Goal: Task Accomplishment & Management: Use online tool/utility

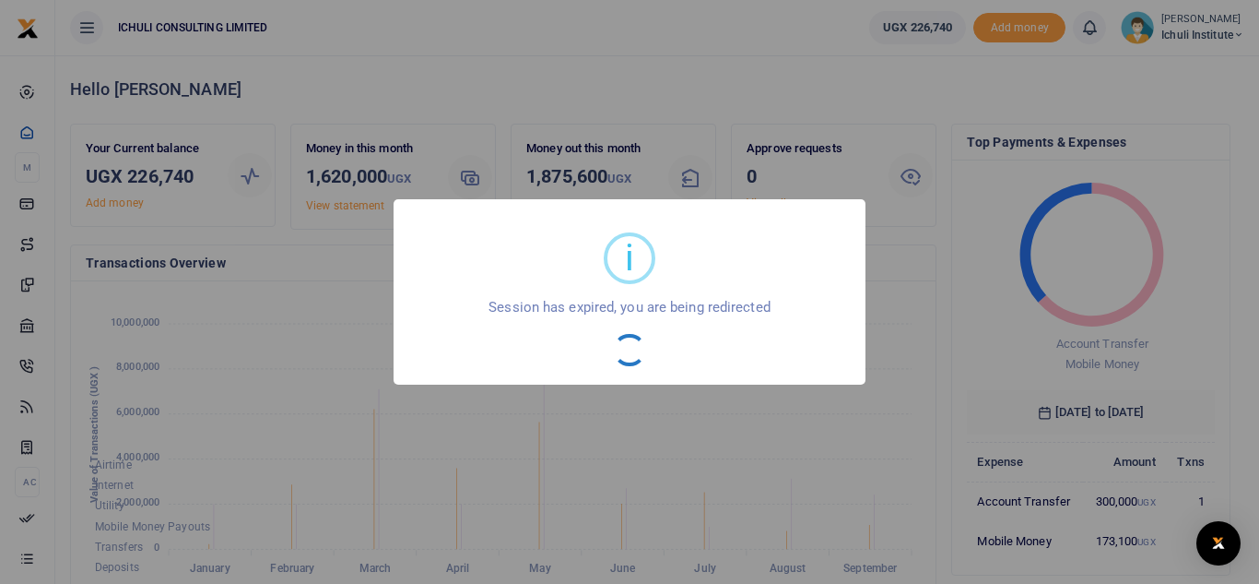
scroll to position [15, 15]
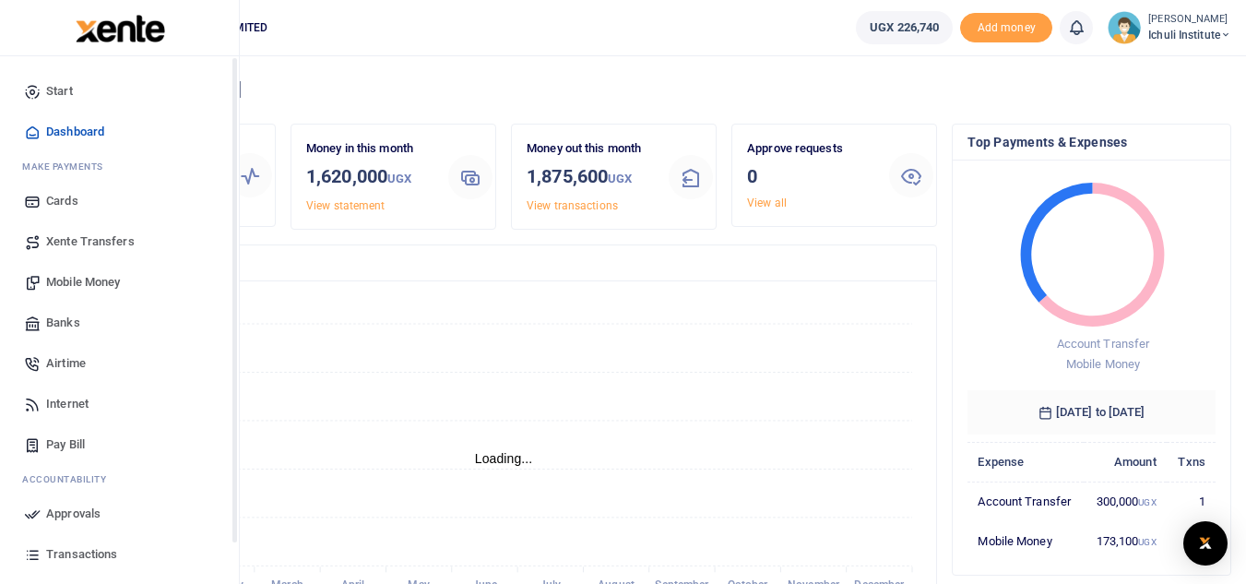
scroll to position [15, 15]
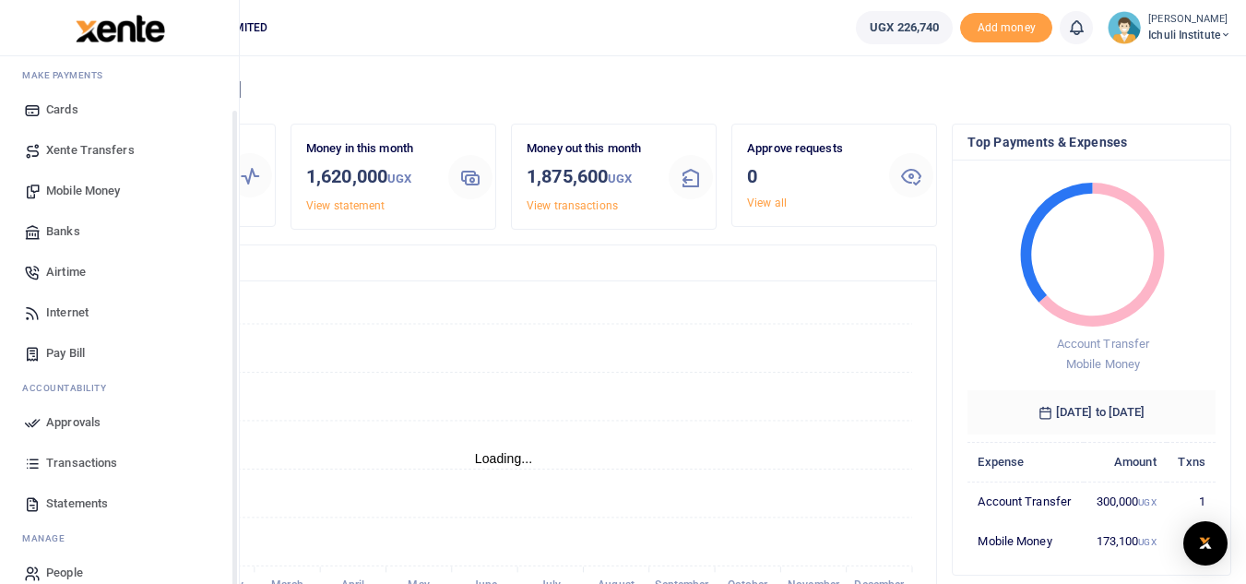
drag, startPoint x: 234, startPoint y: 358, endPoint x: 237, endPoint y: 436, distance: 78.4
click at [237, 436] on div "Start Dashboard M ake Payments Cards Xente Transfers Mobile Money Banks Airtime…" at bounding box center [120, 348] width 240 height 584
click at [69, 464] on span "Transactions" at bounding box center [81, 461] width 71 height 18
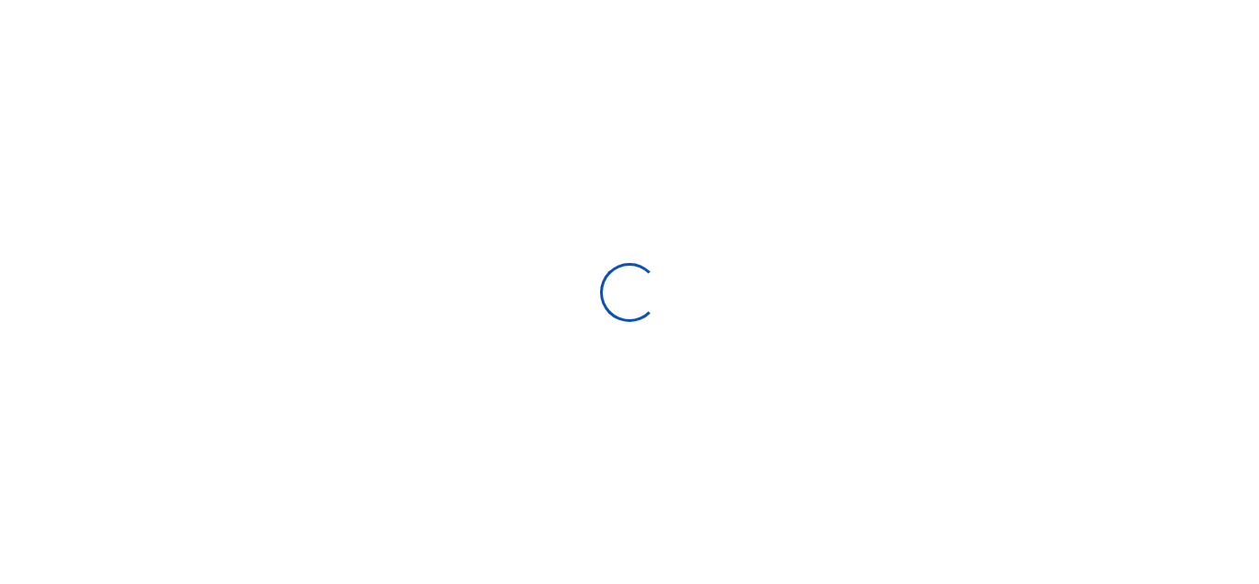
select select
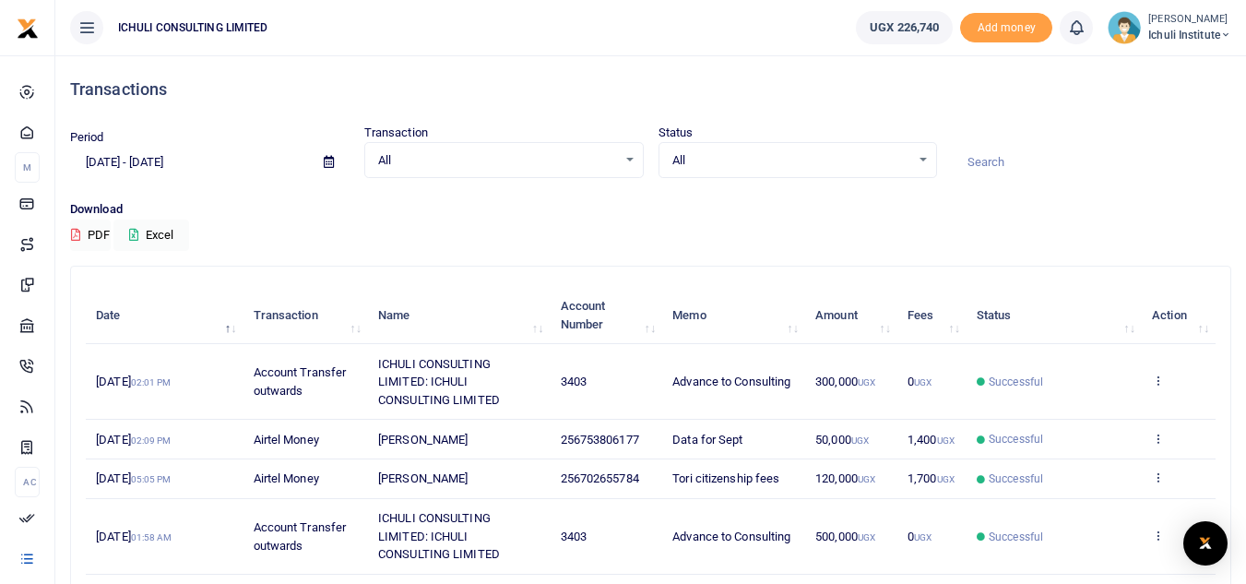
click at [325, 164] on icon at bounding box center [329, 162] width 10 height 12
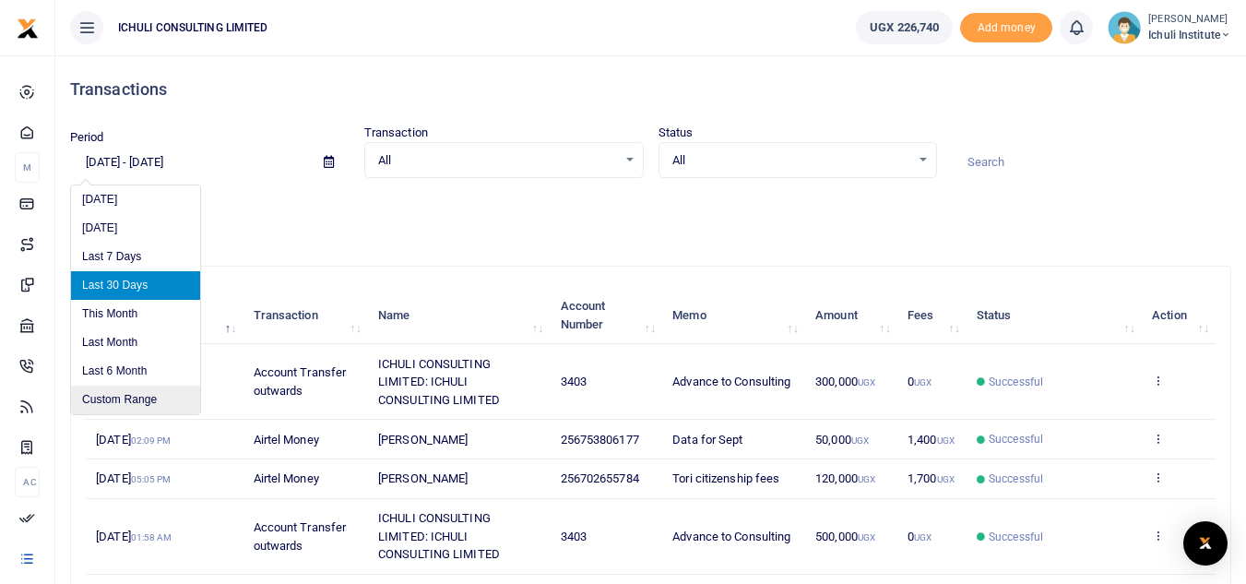
click at [153, 404] on li "Custom Range" at bounding box center [135, 399] width 129 height 29
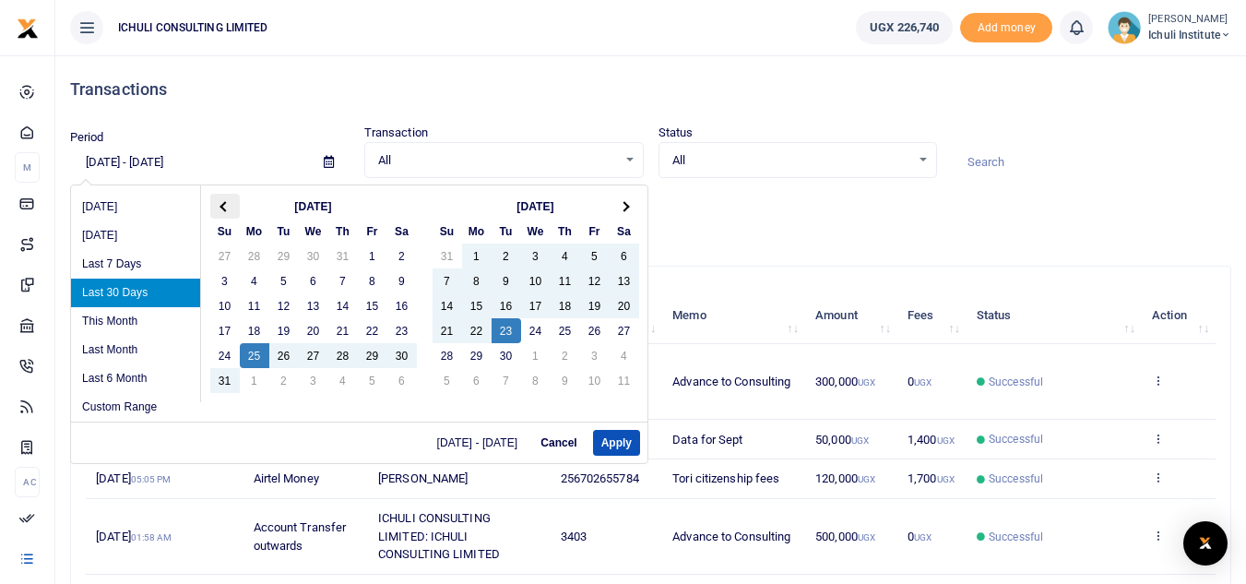
click at [219, 205] on th at bounding box center [225, 206] width 30 height 25
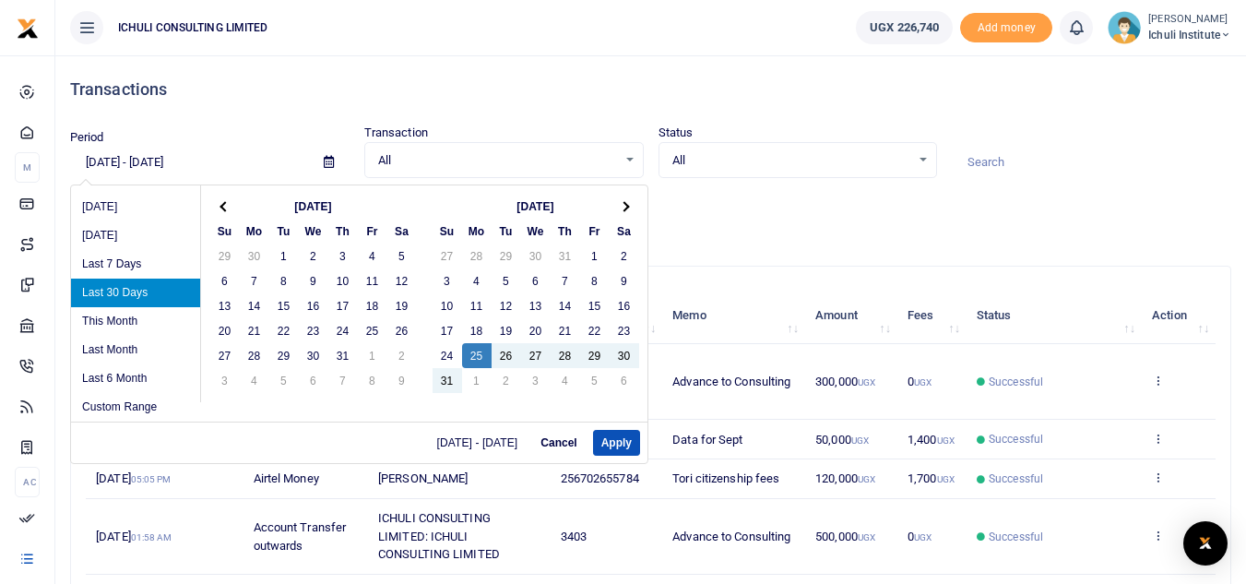
click at [219, 205] on th at bounding box center [225, 206] width 30 height 25
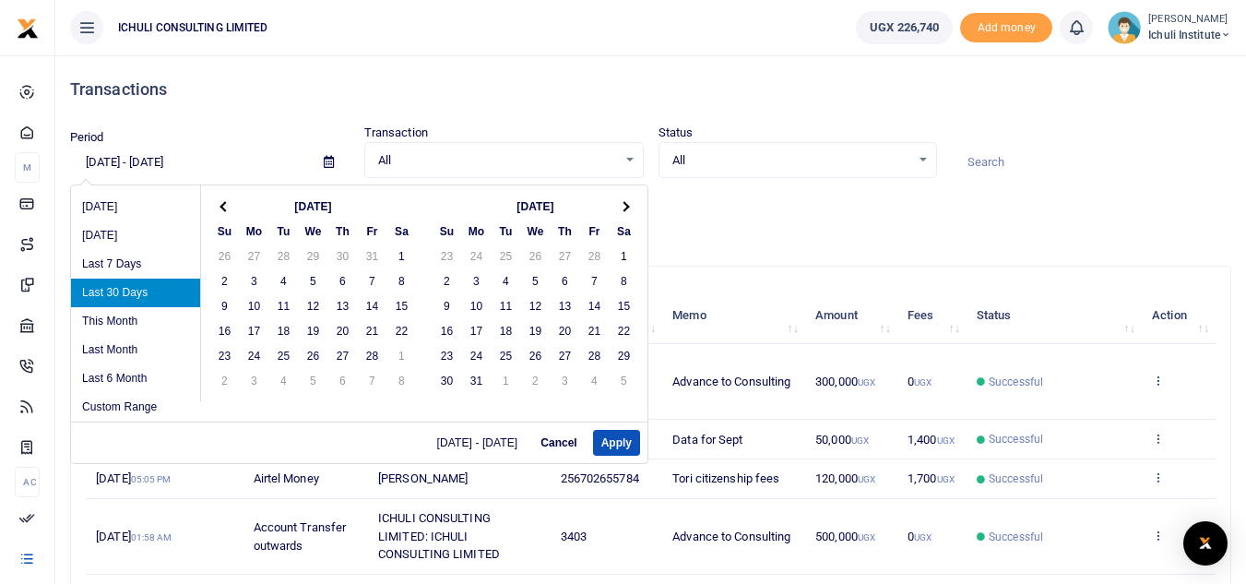
click at [219, 205] on th at bounding box center [225, 206] width 30 height 25
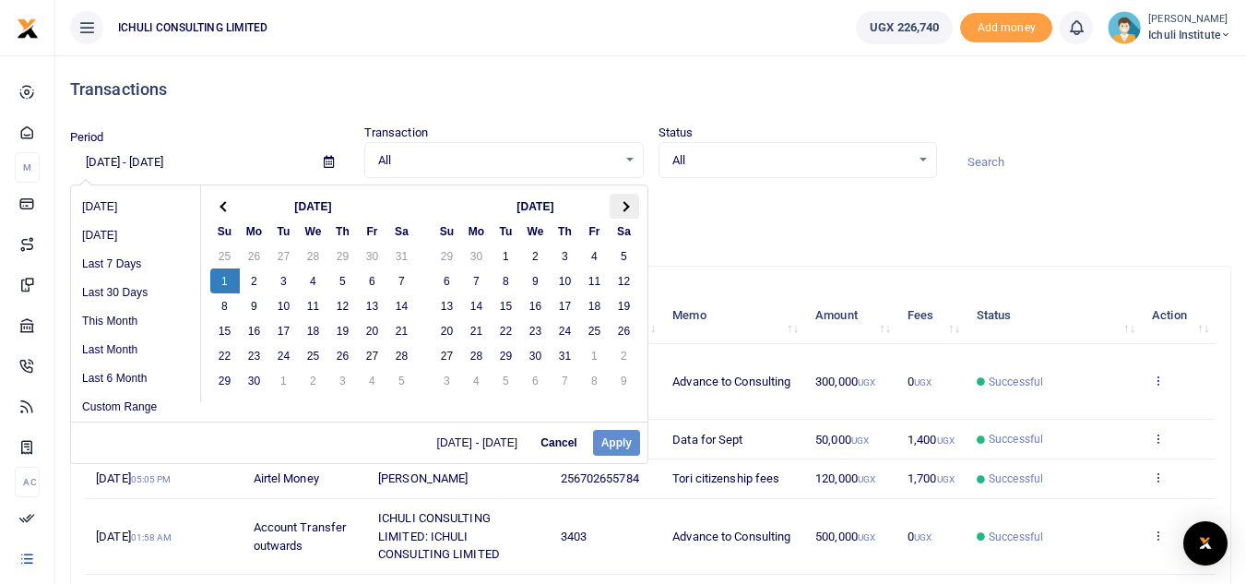
click at [627, 208] on span at bounding box center [624, 206] width 10 height 10
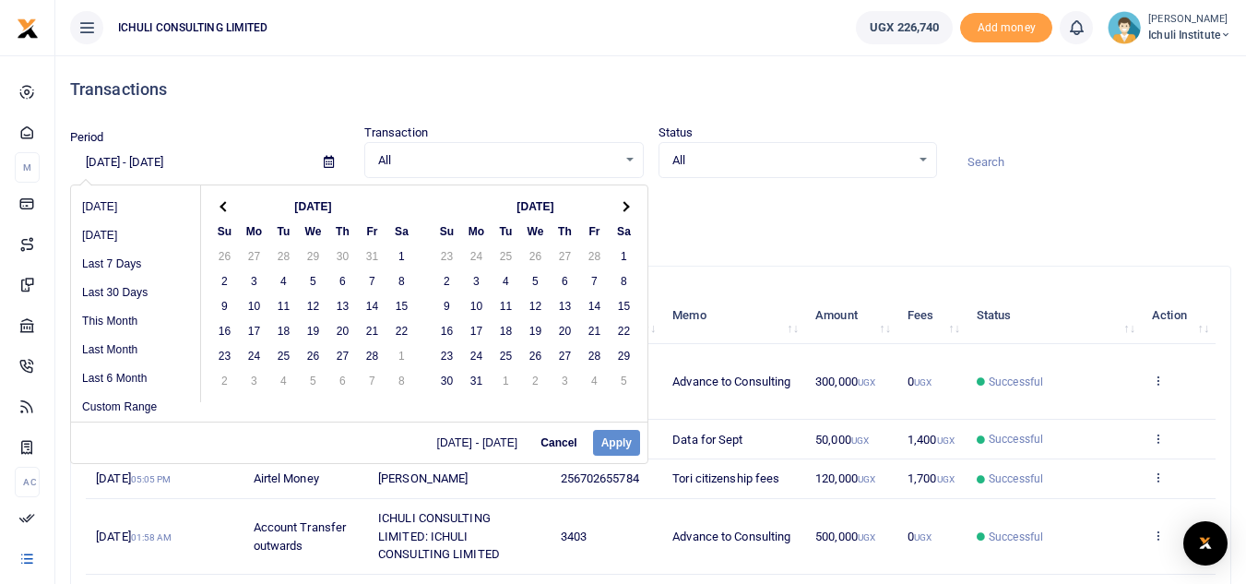
click at [627, 208] on span at bounding box center [624, 206] width 10 height 10
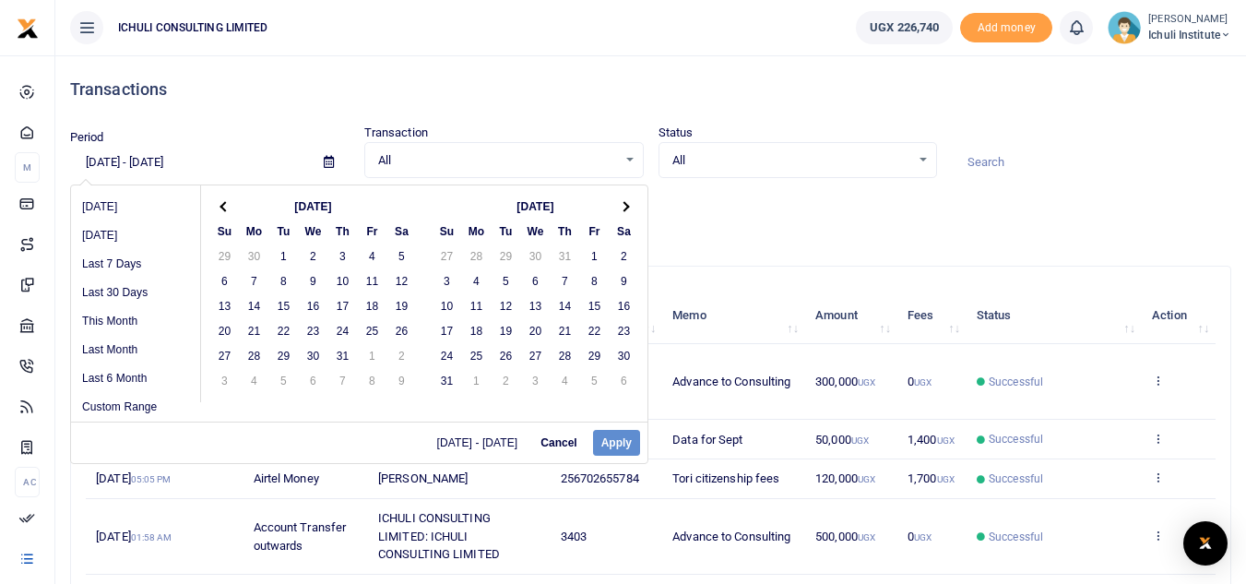
click at [627, 208] on span at bounding box center [624, 206] width 10 height 10
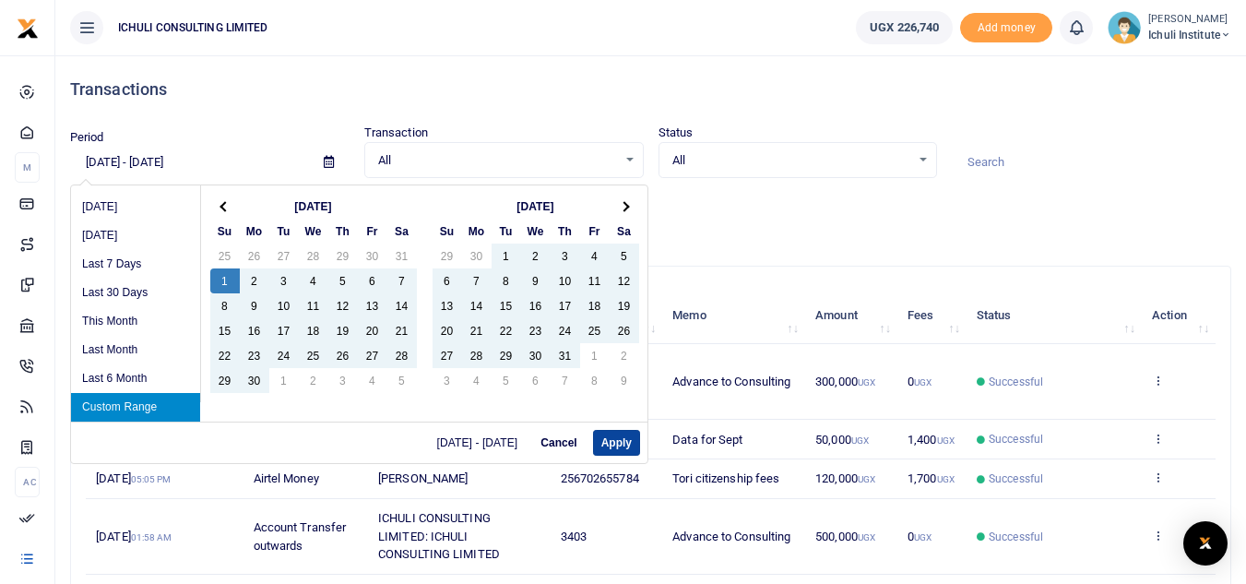
click at [620, 440] on button "Apply" at bounding box center [616, 443] width 47 height 26
type input "[DATE] - [DATE]"
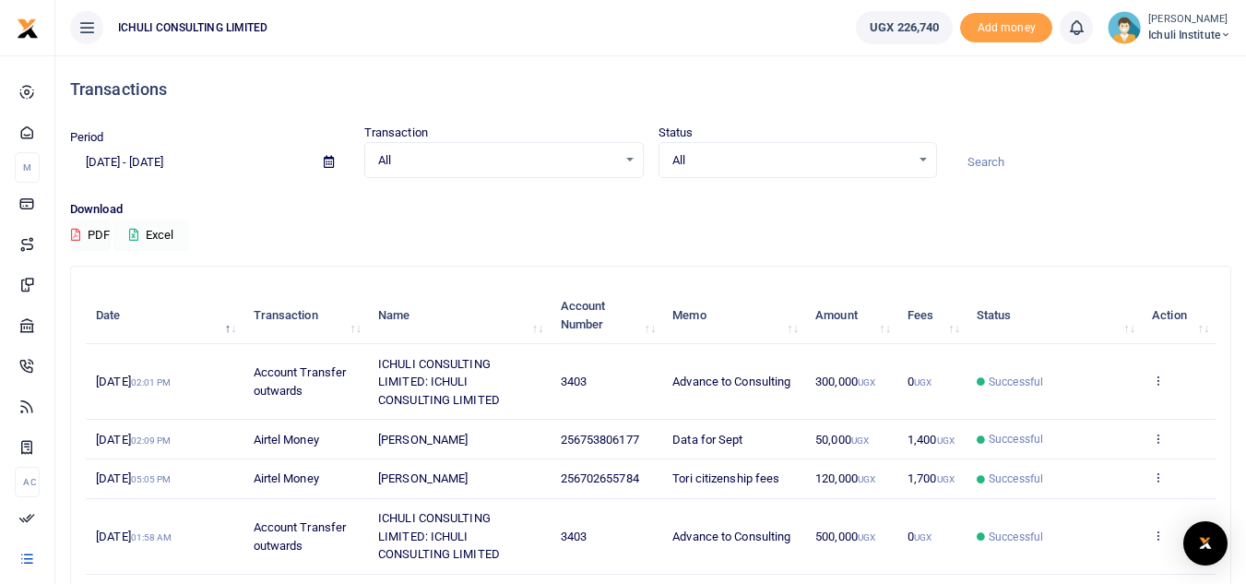
click at [169, 232] on button "Excel" at bounding box center [151, 234] width 76 height 31
